Goal: Transaction & Acquisition: Purchase product/service

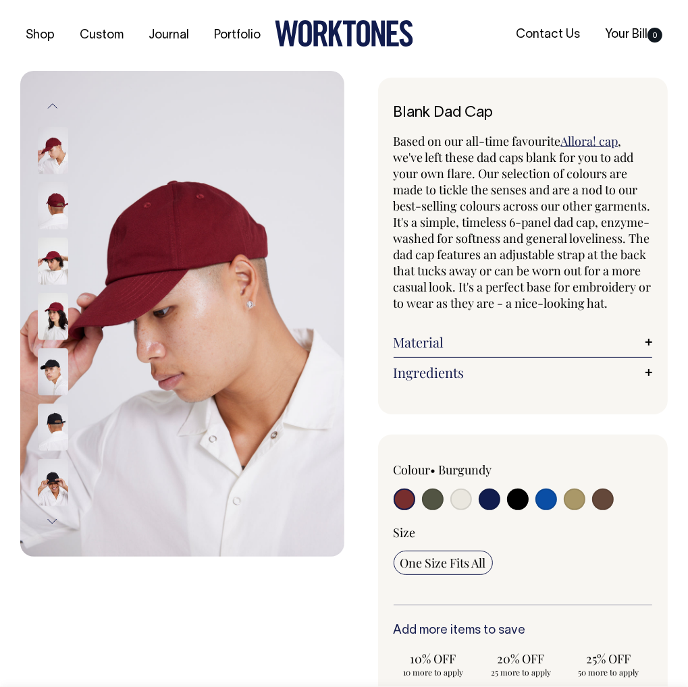
click at [359, 24] on icon at bounding box center [363, 33] width 14 height 26
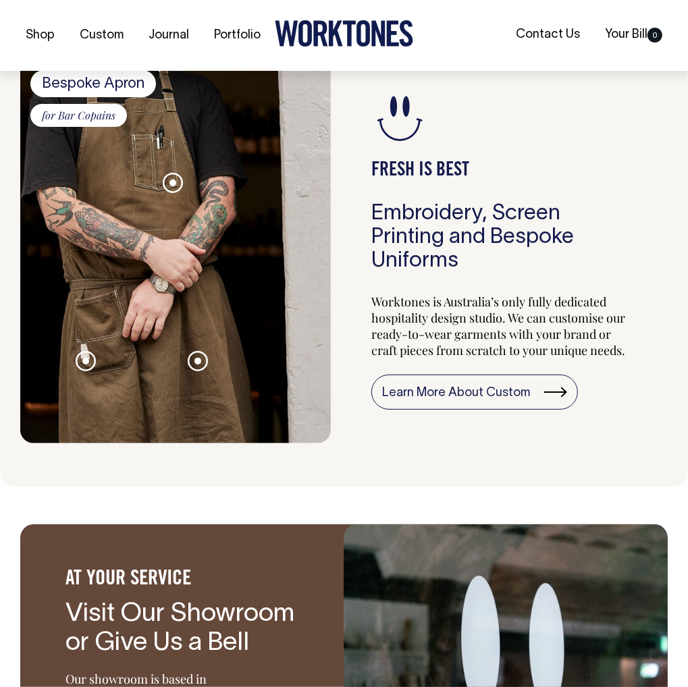
scroll to position [1080, 0]
